Goal: Find specific page/section: Find specific page/section

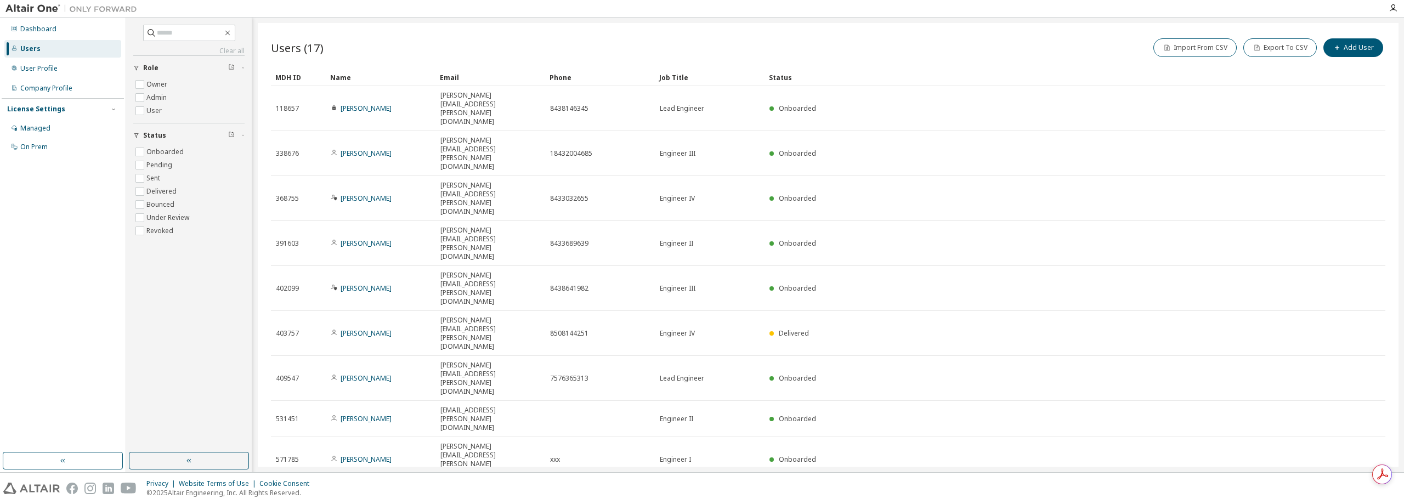
click at [1246, 340] on div "50" at bounding box center [1270, 341] width 88 height 13
click at [24, 129] on div "Managed" at bounding box center [35, 128] width 30 height 9
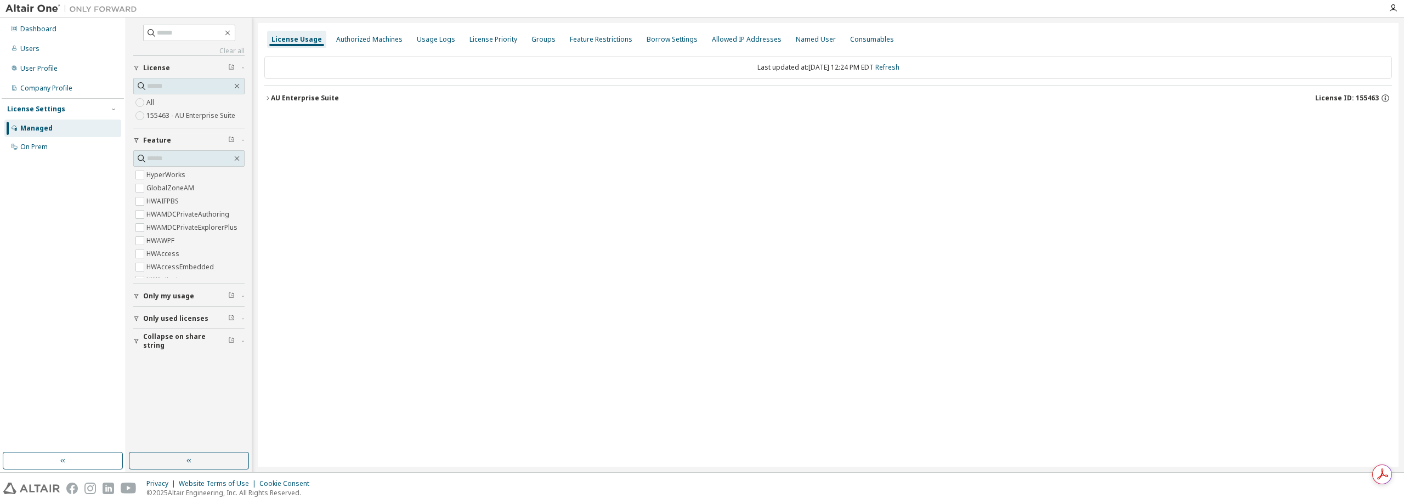
click at [283, 95] on div "AU Enterprise Suite" at bounding box center [305, 98] width 68 height 9
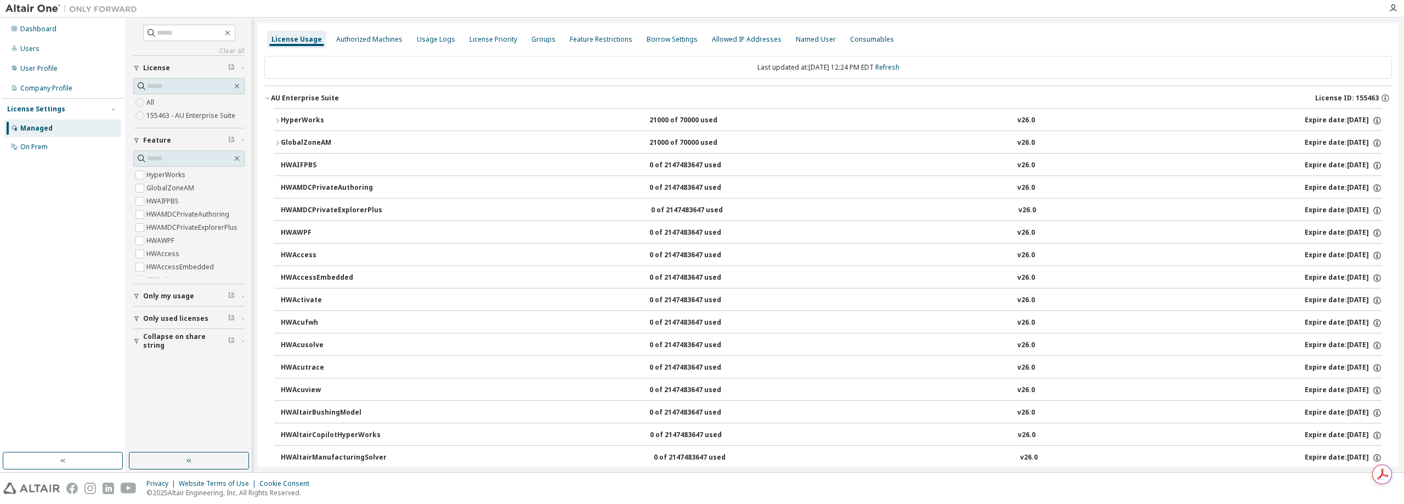
click at [296, 121] on div "HyperWorks" at bounding box center [330, 121] width 99 height 10
